Goal: Obtain resource: Download file/media

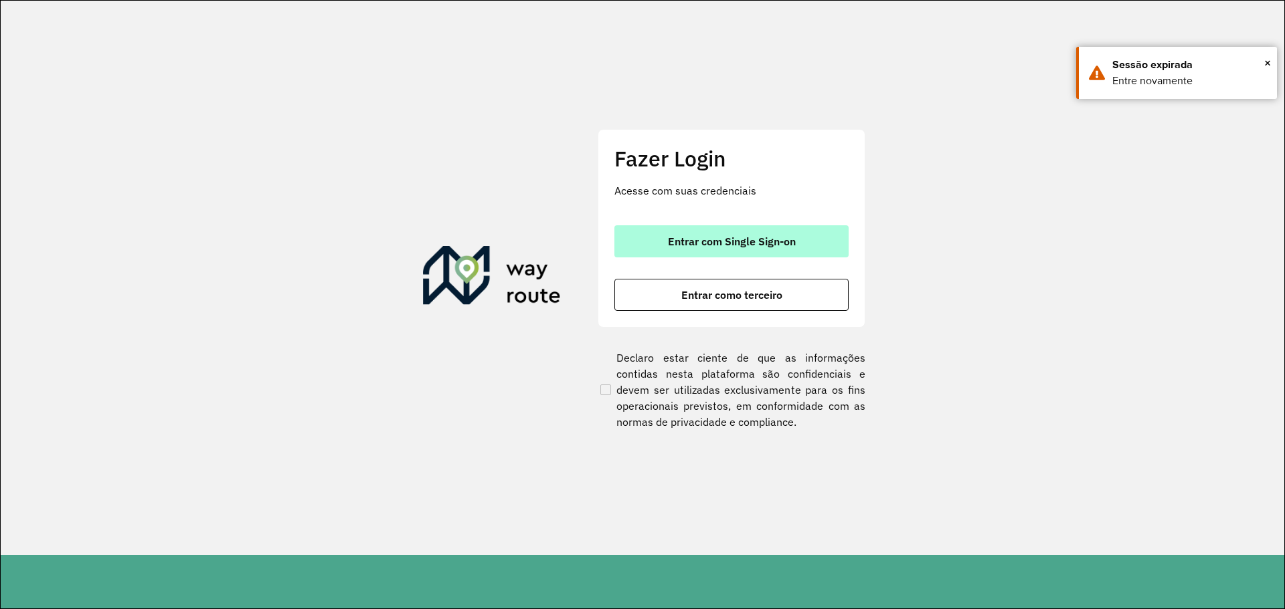
click at [722, 251] on button "Entrar com Single Sign-on" at bounding box center [731, 241] width 234 height 32
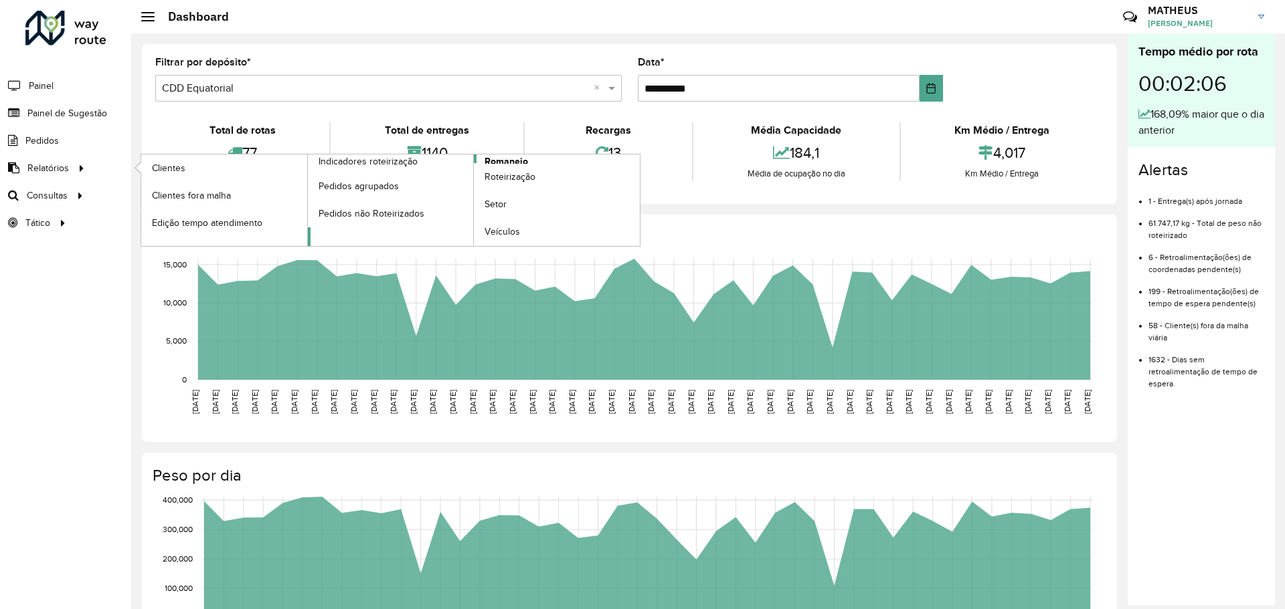
click at [489, 161] on span "Romaneio" at bounding box center [505, 162] width 43 height 14
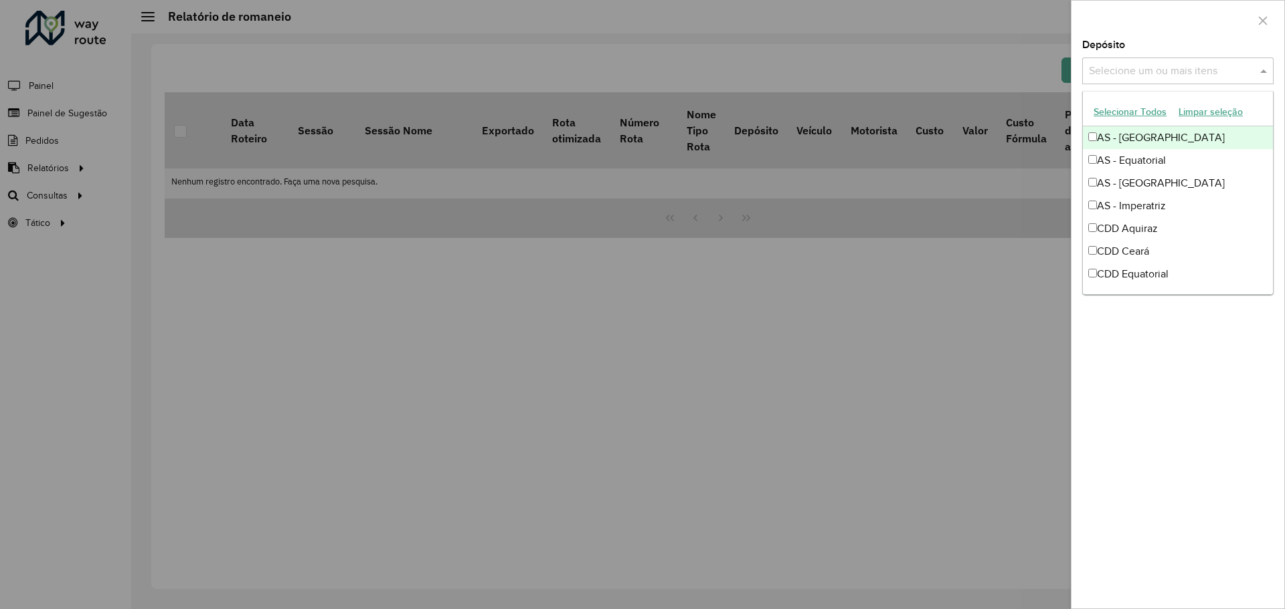
click at [1158, 74] on input "text" at bounding box center [1170, 72] width 171 height 16
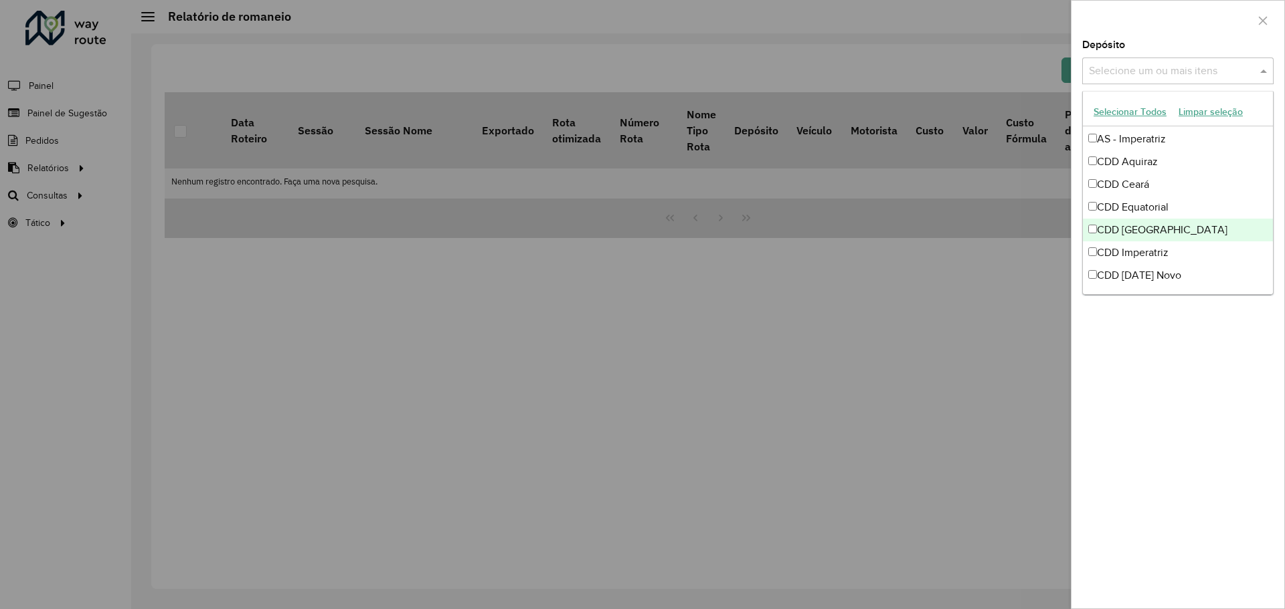
click at [1115, 229] on div "CDD [GEOGRAPHIC_DATA]" at bounding box center [1178, 230] width 190 height 23
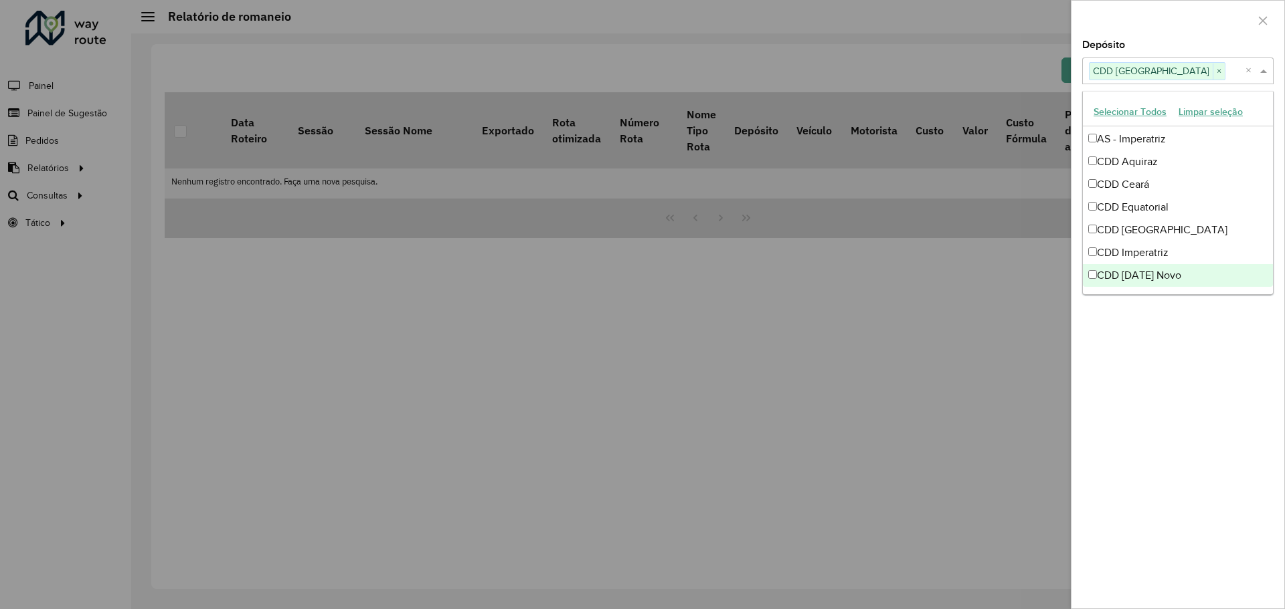
click at [1127, 339] on div "**********" at bounding box center [1177, 324] width 213 height 569
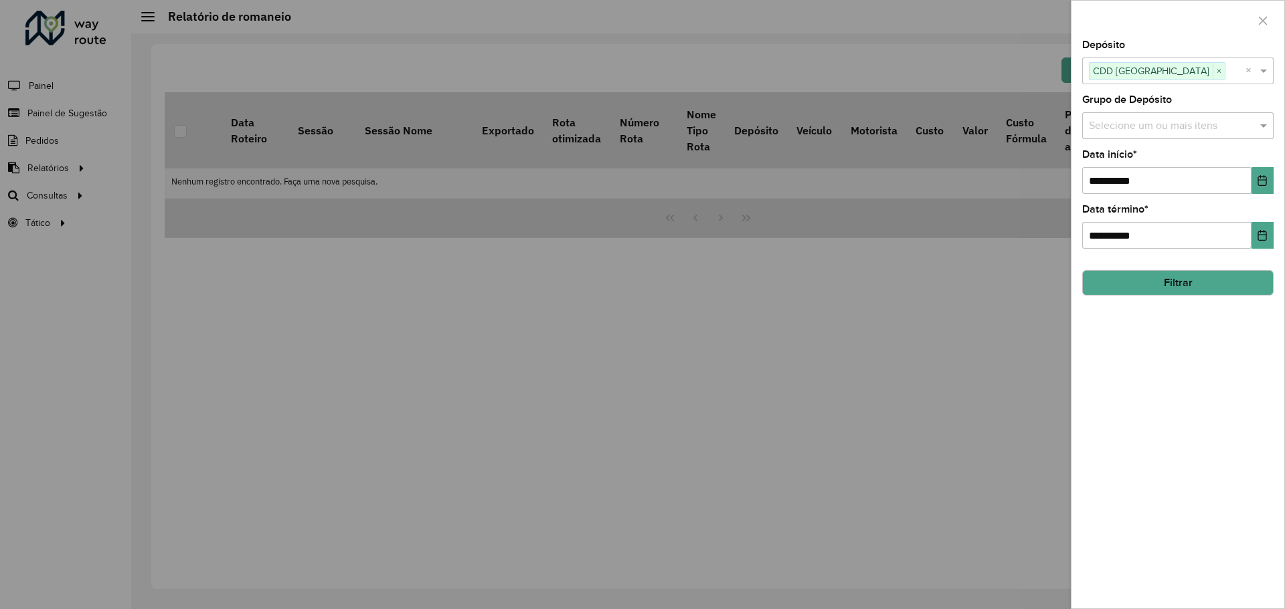
click at [1174, 290] on button "Filtrar" at bounding box center [1177, 282] width 191 height 25
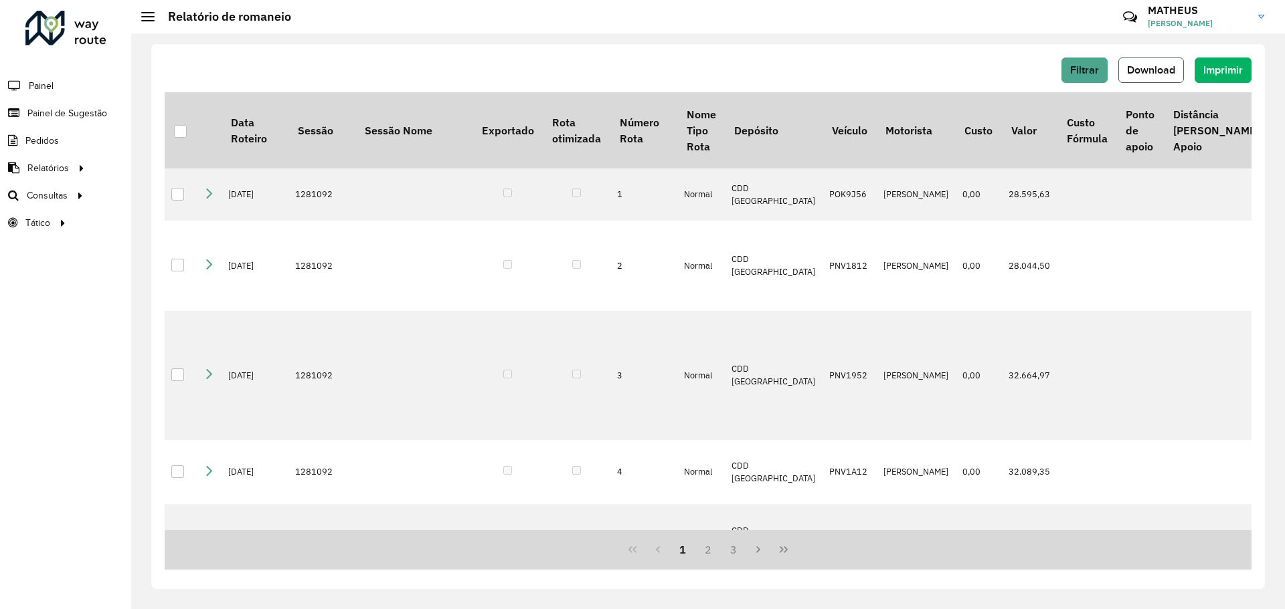
click at [1161, 66] on span "Download" at bounding box center [1151, 69] width 48 height 11
